Goal: Find specific page/section: Locate item on page

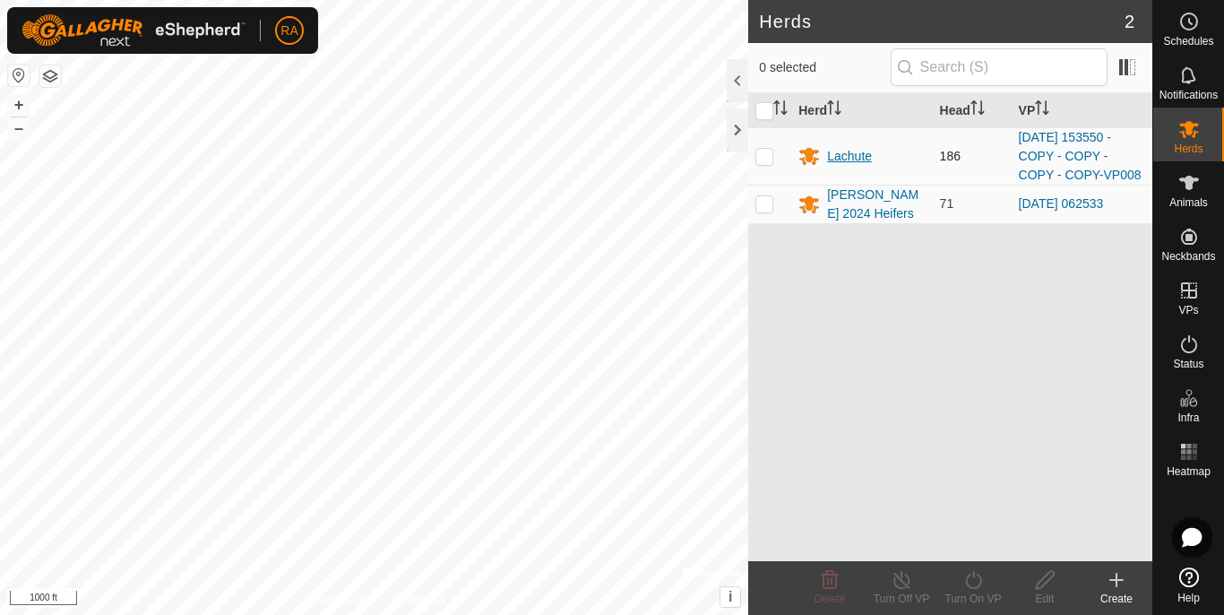
click at [855, 151] on div "Lachute" at bounding box center [849, 156] width 45 height 19
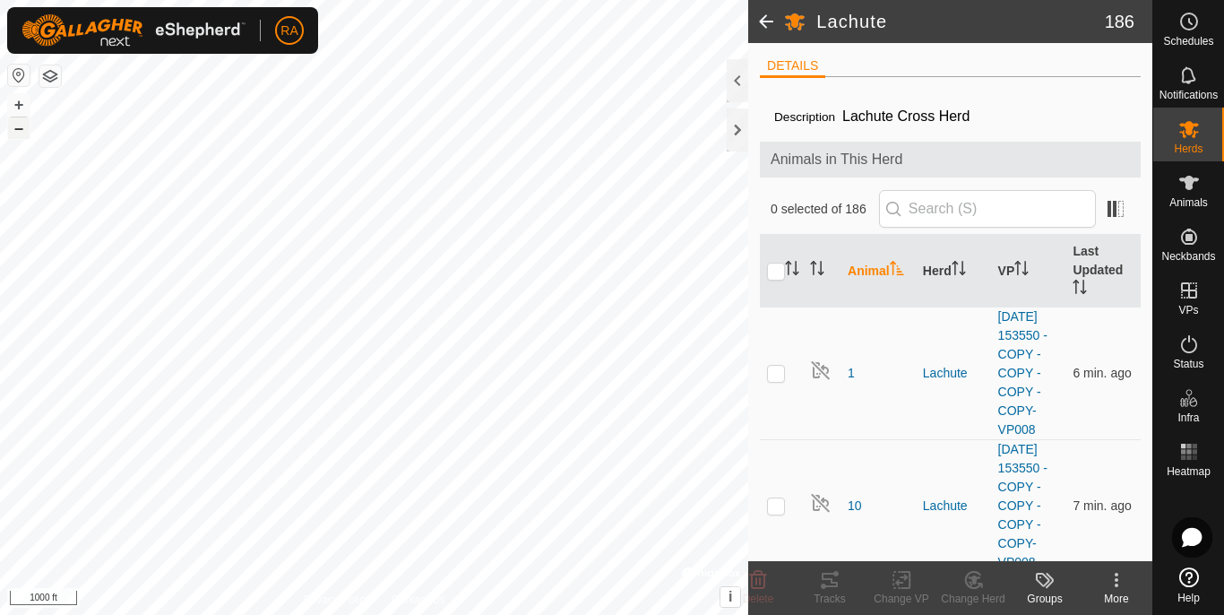
click at [23, 133] on button "–" at bounding box center [18, 127] width 21 height 21
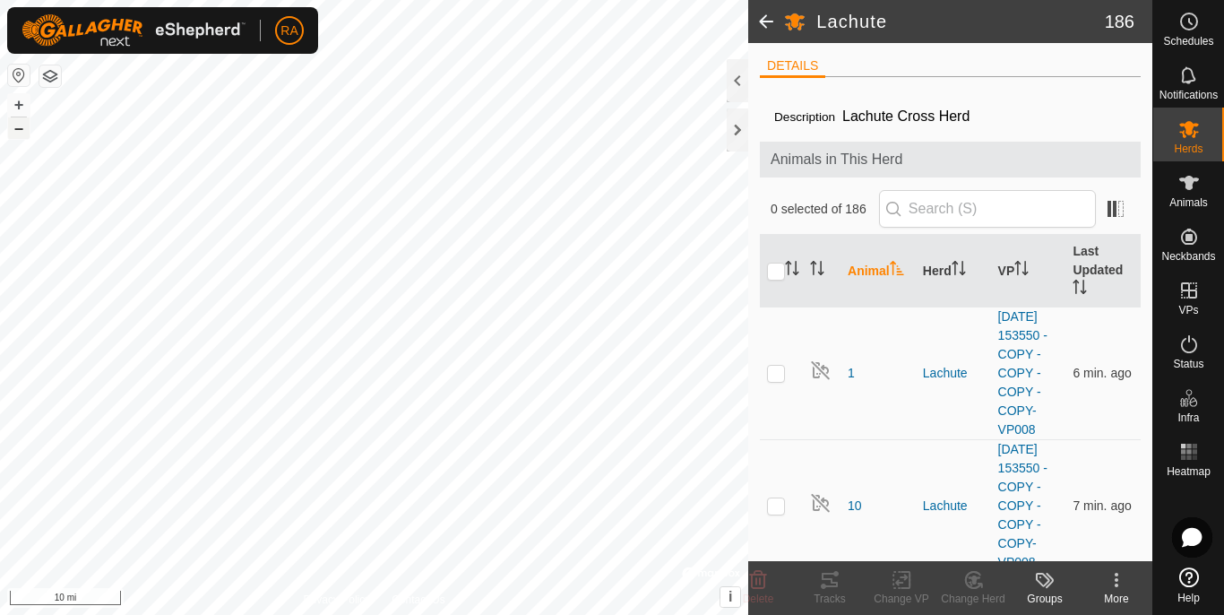
click at [23, 133] on button "–" at bounding box center [18, 127] width 21 height 21
click at [18, 107] on button "+" at bounding box center [18, 104] width 21 height 21
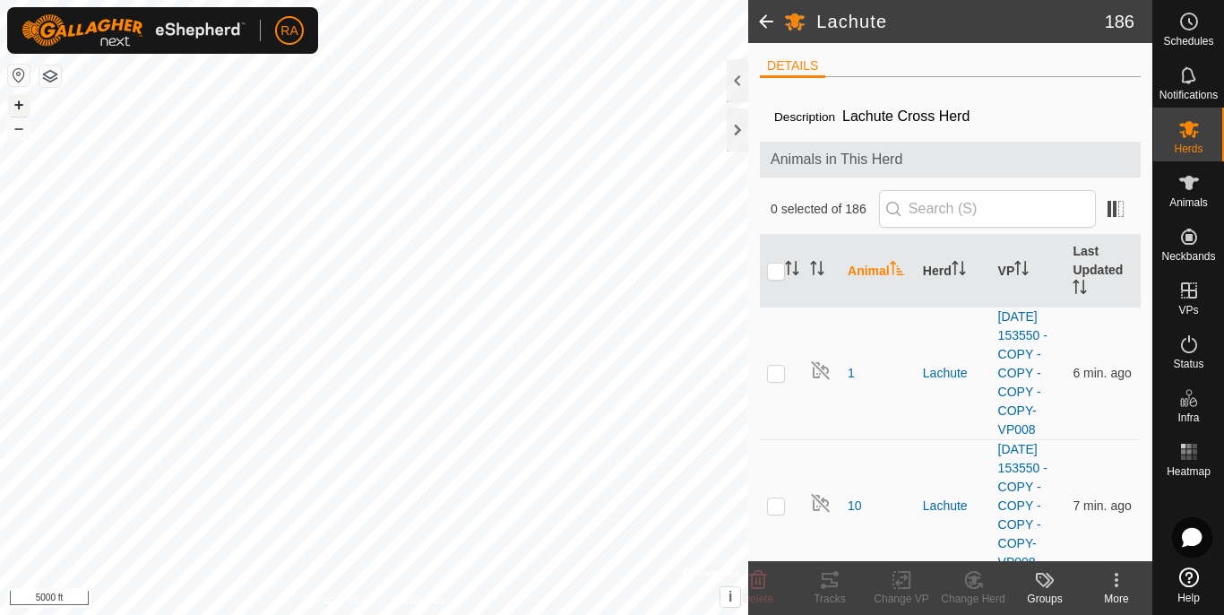
click at [18, 107] on button "+" at bounding box center [18, 104] width 21 height 21
click at [17, 139] on div "+ –" at bounding box center [18, 116] width 23 height 47
click at [17, 128] on button "–" at bounding box center [18, 127] width 21 height 21
click at [24, 103] on button "+" at bounding box center [18, 104] width 21 height 21
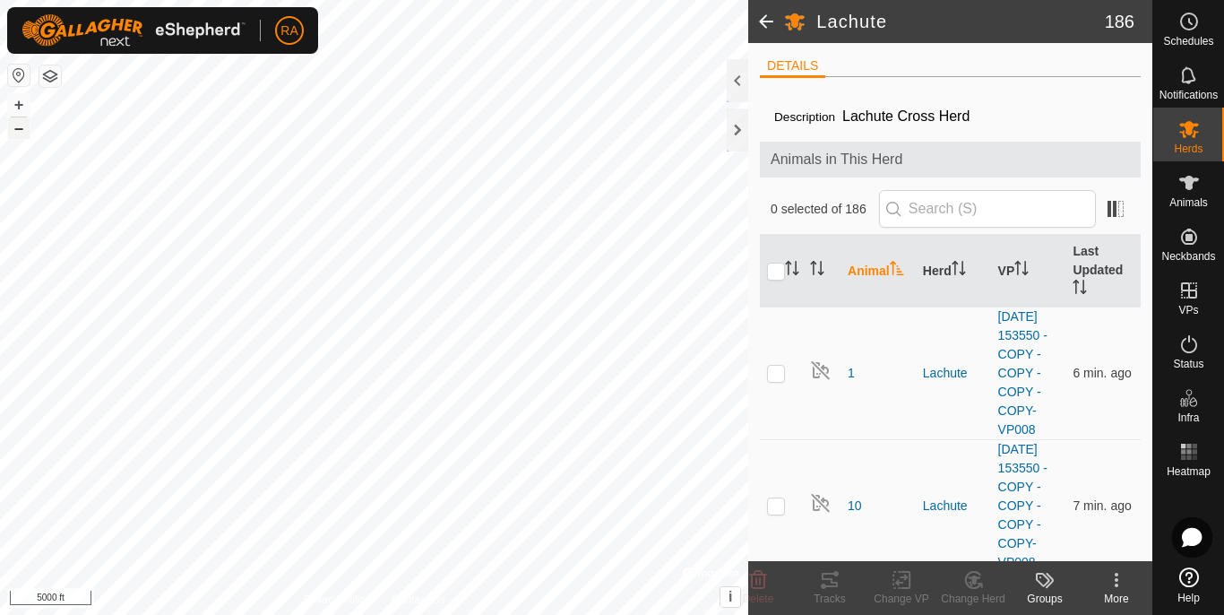
click at [25, 101] on button "+" at bounding box center [18, 104] width 21 height 21
